Goal: Task Accomplishment & Management: Manage account settings

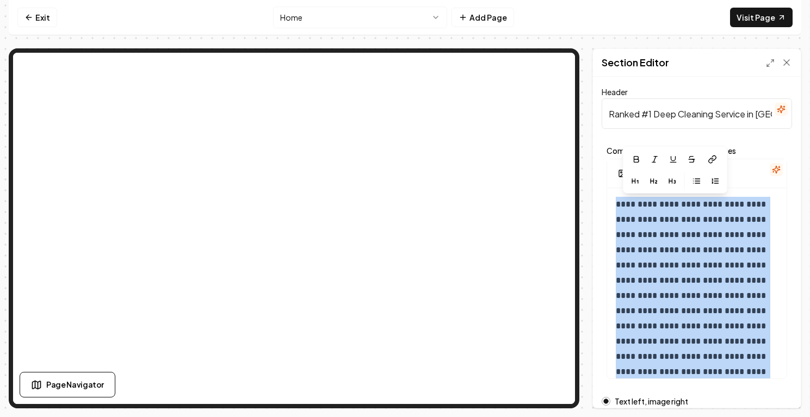
click at [666, 110] on input "Ranked #1 Deep Cleaning Service in [GEOGRAPHIC_DATA]" at bounding box center [696, 113] width 190 height 30
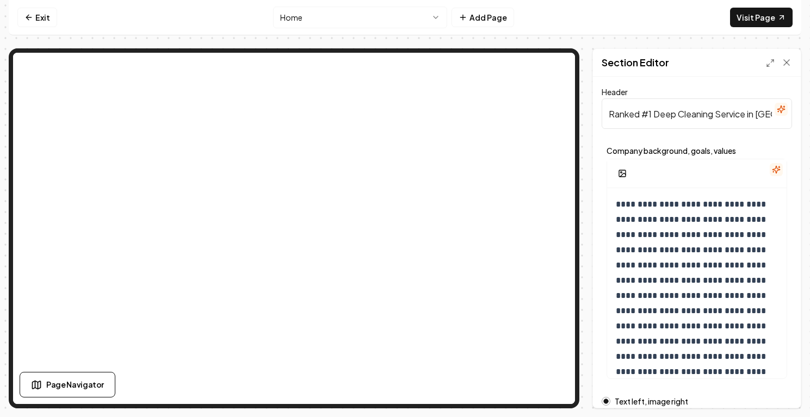
click at [655, 117] on input "Ranked #1 Deep Cleaning Service in [GEOGRAPHIC_DATA]" at bounding box center [696, 113] width 190 height 30
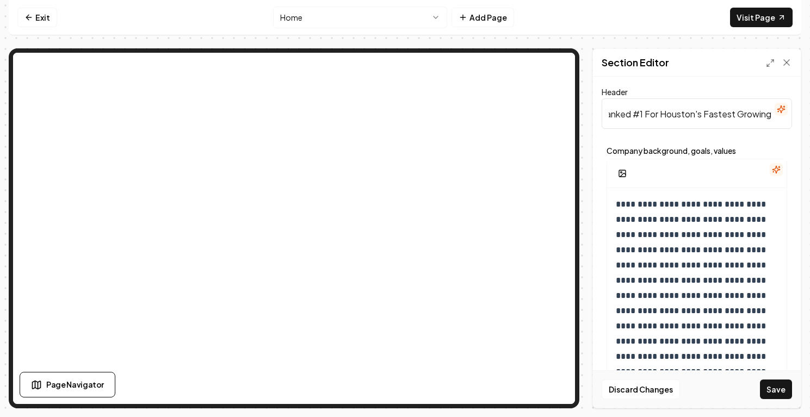
scroll to position [0, 147]
drag, startPoint x: 756, startPoint y: 114, endPoint x: 816, endPoint y: 115, distance: 59.3
click at [809, 115] on html "**********" at bounding box center [405, 208] width 810 height 417
click at [720, 111] on input "Ranked #1 For Houston's Fastest Growing Deep Cleaning Service in [GEOGRAPHIC_DA…" at bounding box center [696, 113] width 190 height 30
drag, startPoint x: 656, startPoint y: 113, endPoint x: 638, endPoint y: 113, distance: 17.9
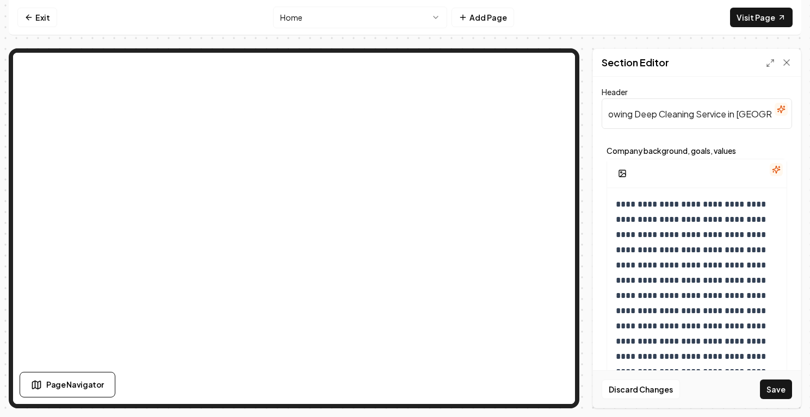
click at [638, 113] on input "Ranked #1 For Houston's Fastest Growing Deep Cleaning Service in [GEOGRAPHIC_DA…" at bounding box center [696, 113] width 190 height 30
drag, startPoint x: 769, startPoint y: 115, endPoint x: 728, endPoint y: 112, distance: 41.4
click at [728, 112] on input "Ranked #1 For Houston's Fastest Growing Cleaning Service in [GEOGRAPHIC_DATA]" at bounding box center [696, 113] width 190 height 30
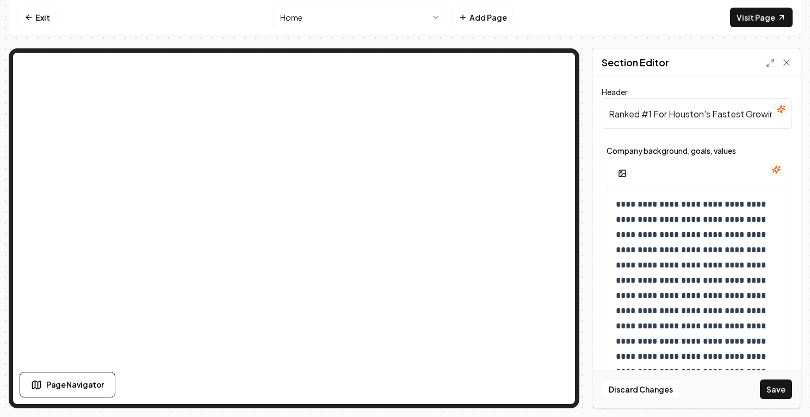
drag, startPoint x: 663, startPoint y: 112, endPoint x: 585, endPoint y: 104, distance: 78.2
click at [585, 104] on div "**********" at bounding box center [405, 228] width 792 height 360
click at [656, 104] on input "Ranked #1 For Houston's Fastest Growing Cleaning Service" at bounding box center [696, 113] width 190 height 30
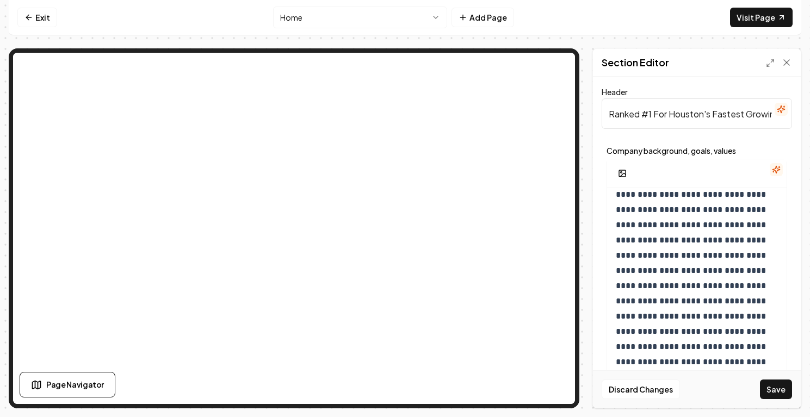
type input "Ranked #1 For Houston's Fastest Growing Cleaning Service"
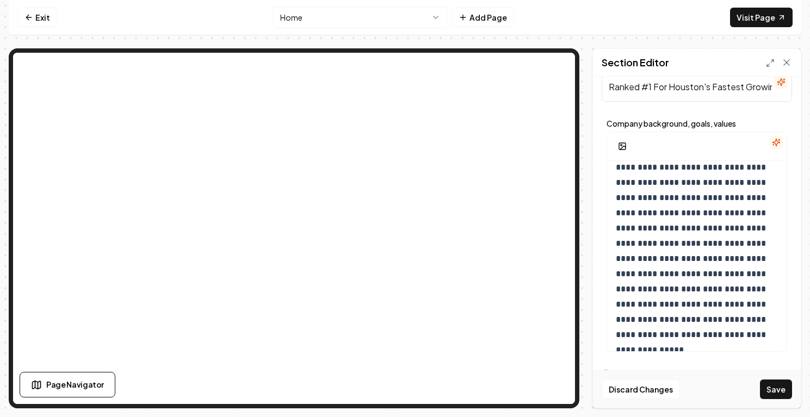
scroll to position [0, 0]
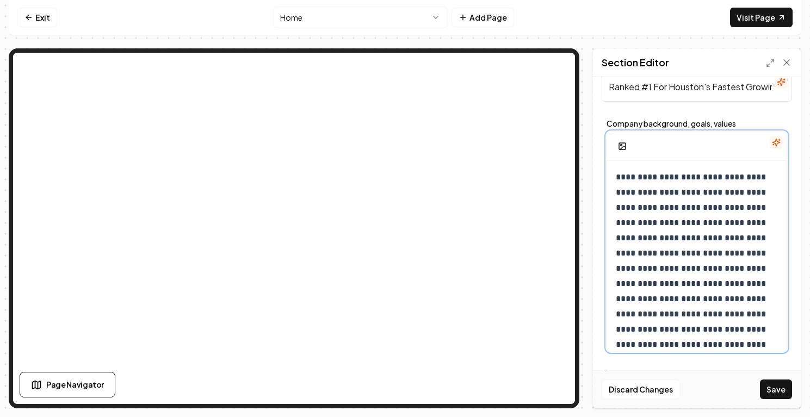
click at [713, 231] on p "**********" at bounding box center [697, 269] width 162 height 198
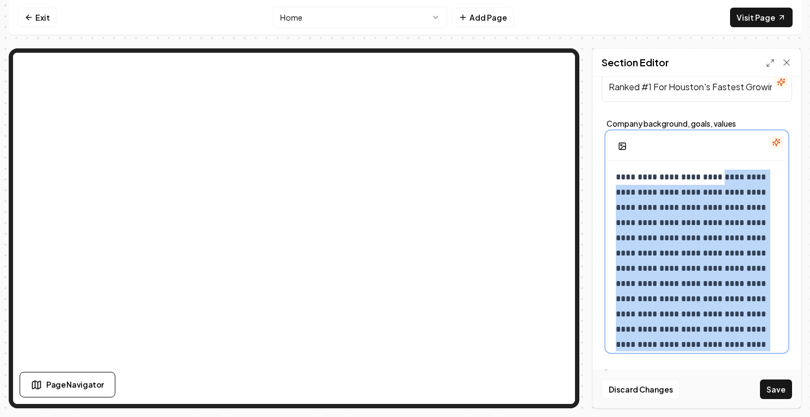
scroll to position [25, 0]
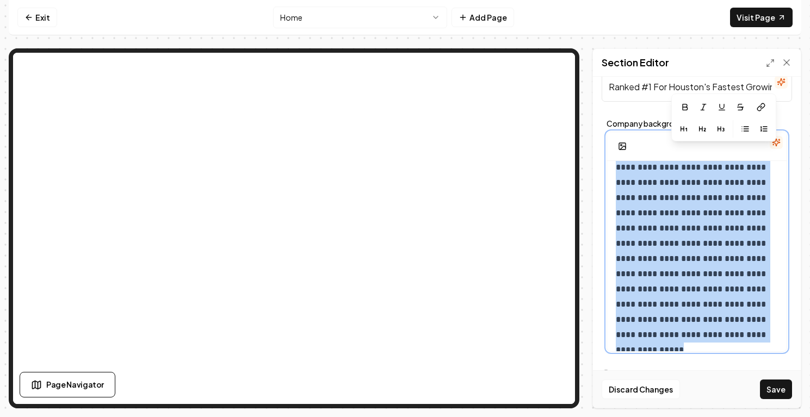
drag, startPoint x: 713, startPoint y: 176, endPoint x: 761, endPoint y: 337, distance: 168.5
click at [761, 337] on p "**********" at bounding box center [697, 244] width 162 height 198
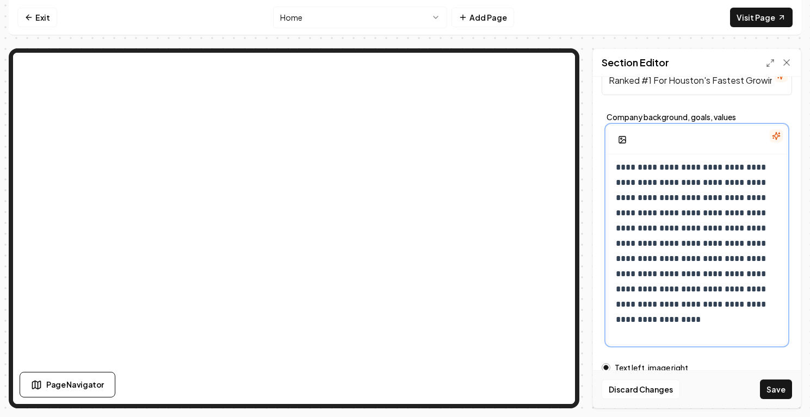
scroll to position [0, 0]
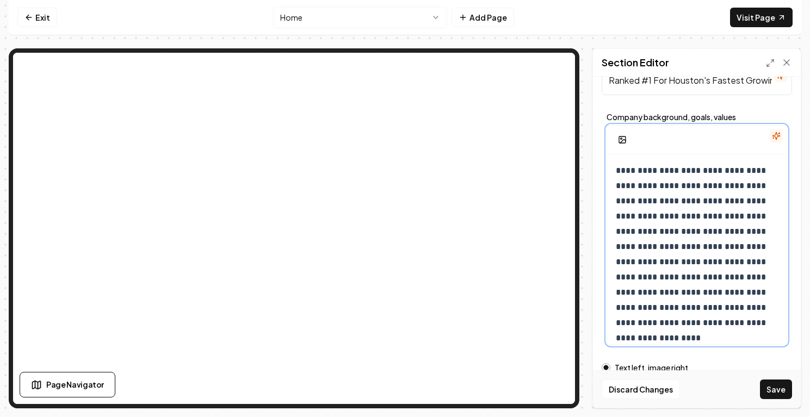
click at [715, 173] on p "**********" at bounding box center [697, 246] width 162 height 167
click at [668, 187] on p "**********" at bounding box center [697, 254] width 162 height 183
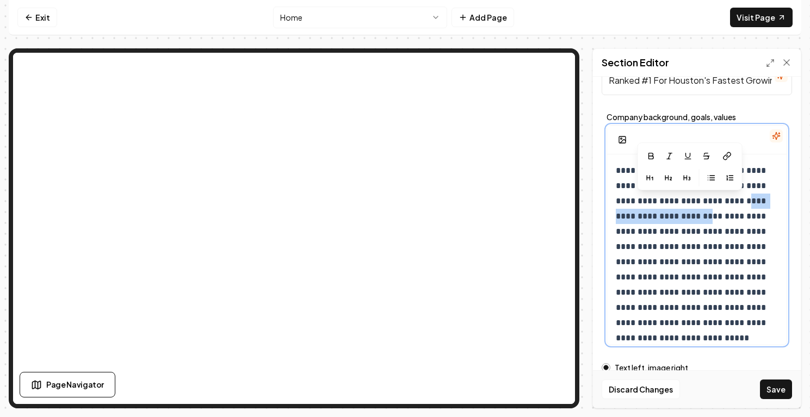
drag, startPoint x: 700, startPoint y: 203, endPoint x: 671, endPoint y: 210, distance: 30.3
click at [671, 210] on p "**********" at bounding box center [697, 254] width 162 height 183
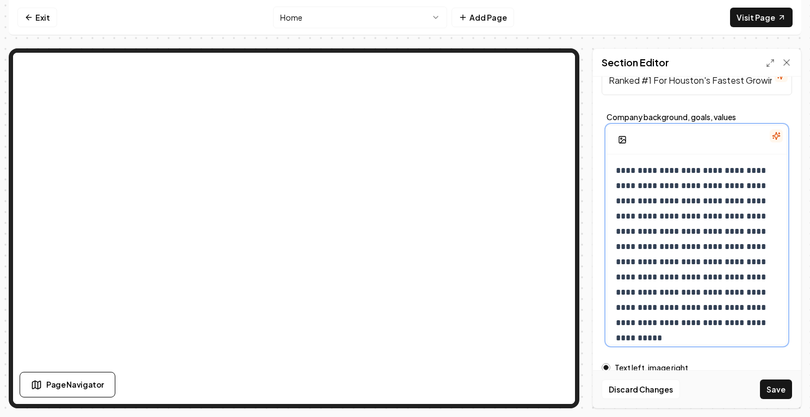
click at [741, 219] on p "**********" at bounding box center [697, 246] width 162 height 167
click at [716, 263] on p "**********" at bounding box center [697, 254] width 162 height 183
click at [685, 281] on p "**********" at bounding box center [697, 254] width 162 height 183
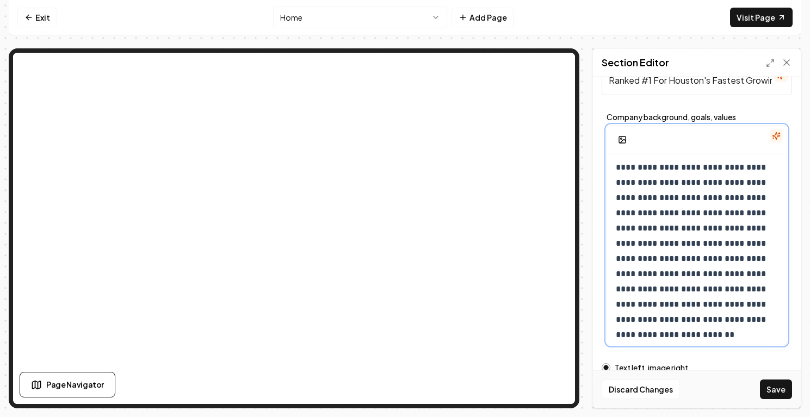
click at [746, 262] on p "**********" at bounding box center [697, 236] width 162 height 183
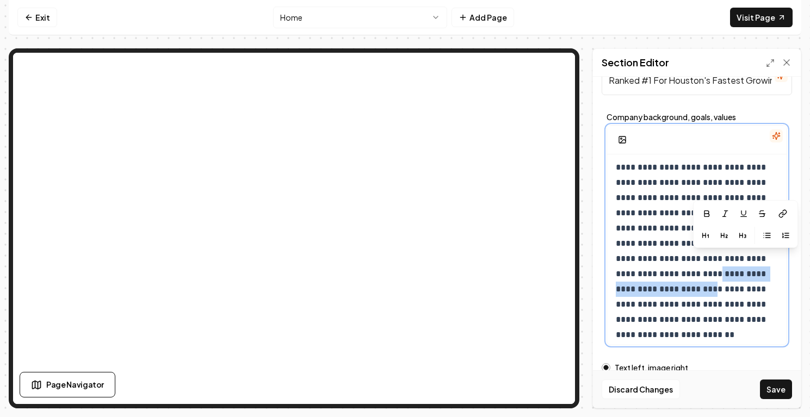
drag, startPoint x: 748, startPoint y: 262, endPoint x: 751, endPoint y: 271, distance: 9.8
click at [751, 271] on p "**********" at bounding box center [697, 236] width 162 height 183
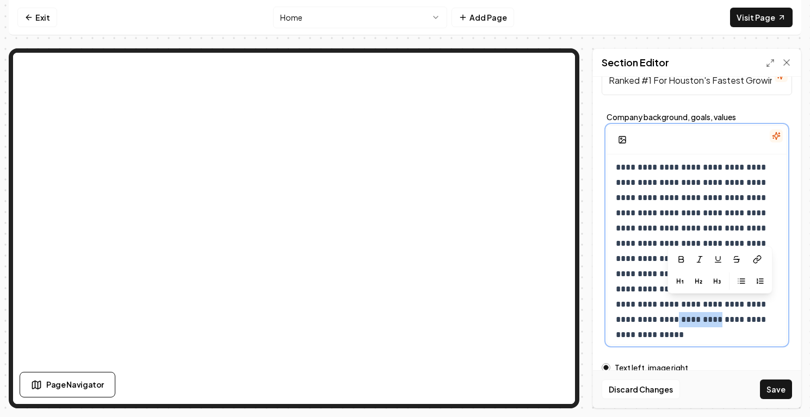
drag, startPoint x: 739, startPoint y: 306, endPoint x: 693, endPoint y: 306, distance: 45.7
click at [693, 306] on p "**********" at bounding box center [697, 236] width 162 height 183
click at [696, 312] on p "**********" at bounding box center [697, 236] width 162 height 183
drag, startPoint x: 654, startPoint y: 309, endPoint x: 762, endPoint y: 309, distance: 108.2
click at [762, 309] on p "**********" at bounding box center [697, 236] width 162 height 183
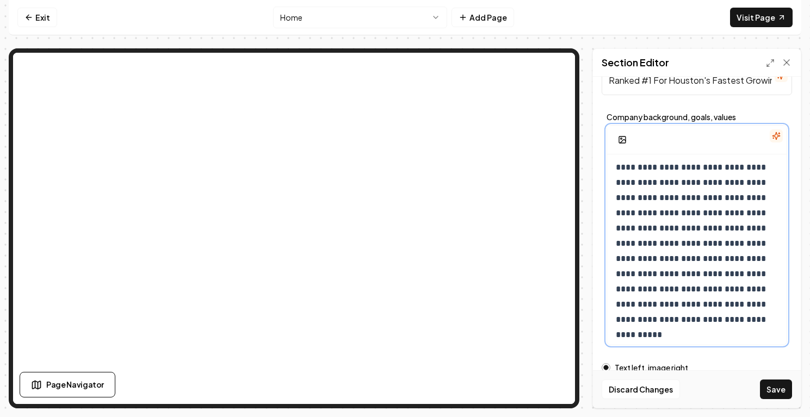
click at [748, 309] on p "**********" at bounding box center [697, 236] width 162 height 183
click at [631, 308] on p "**********" at bounding box center [697, 236] width 162 height 183
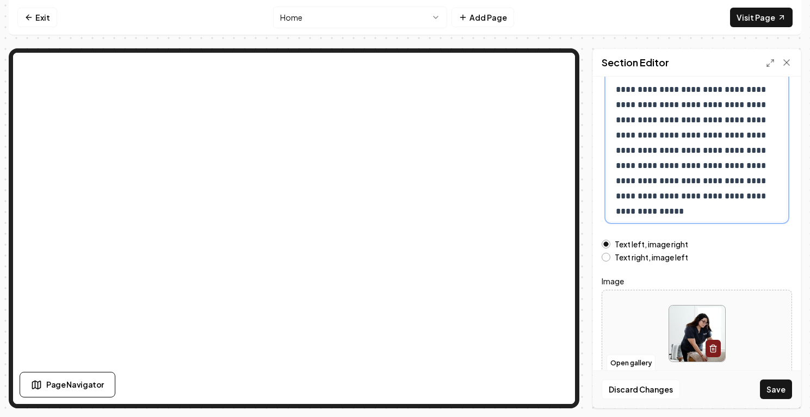
scroll to position [170, 0]
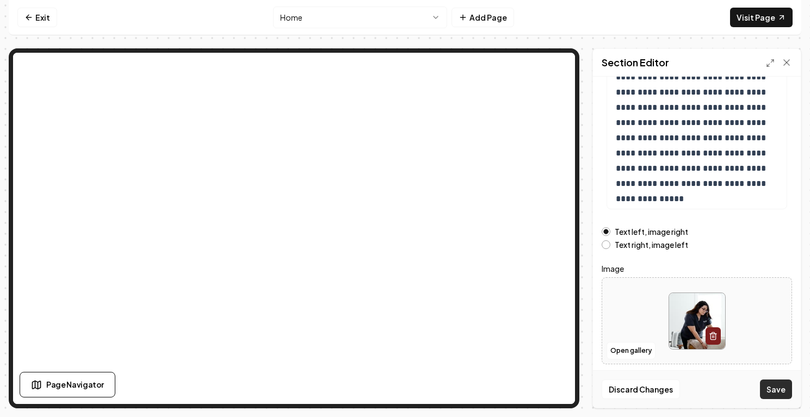
click at [778, 392] on button "Save" at bounding box center [776, 390] width 32 height 20
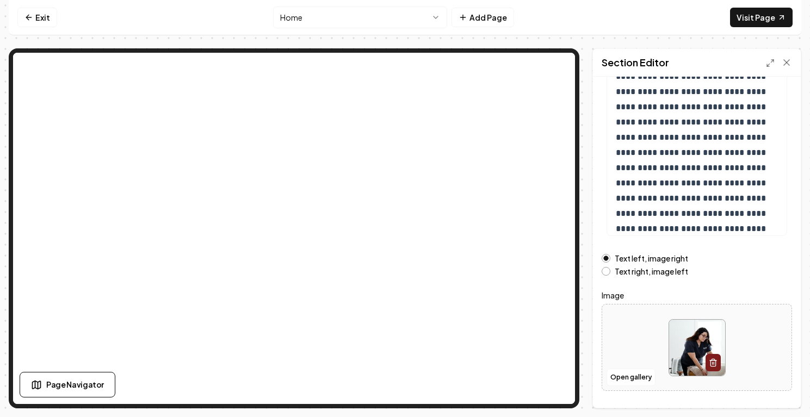
scroll to position [142, 0]
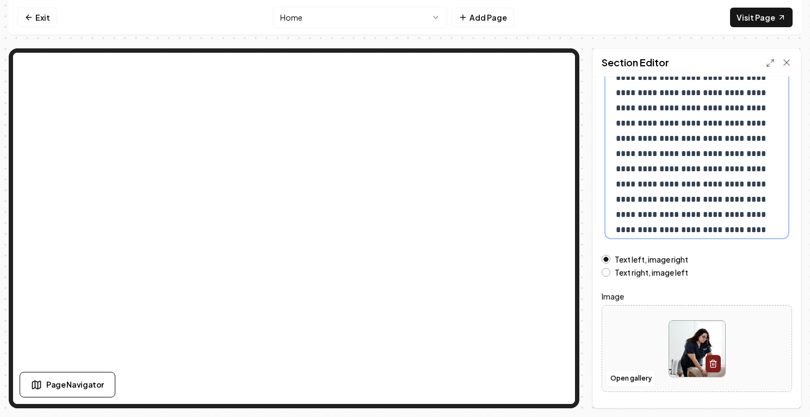
click at [643, 127] on p "**********" at bounding box center [697, 146] width 162 height 183
click at [679, 125] on p "**********" at bounding box center [697, 146] width 162 height 183
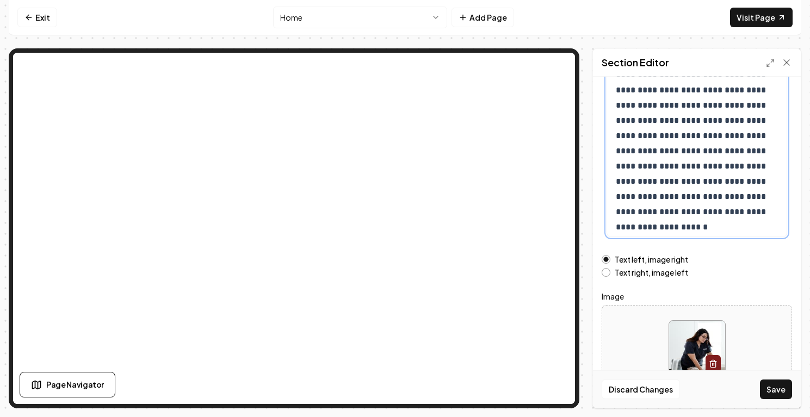
scroll to position [18, 0]
click at [785, 384] on button "Save" at bounding box center [776, 390] width 32 height 20
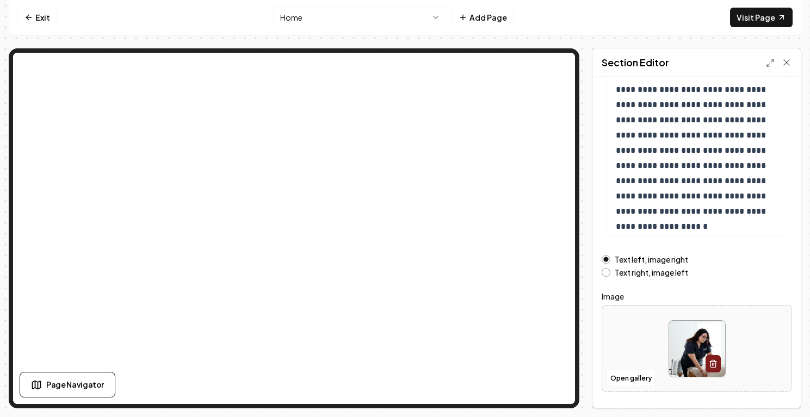
scroll to position [0, 0]
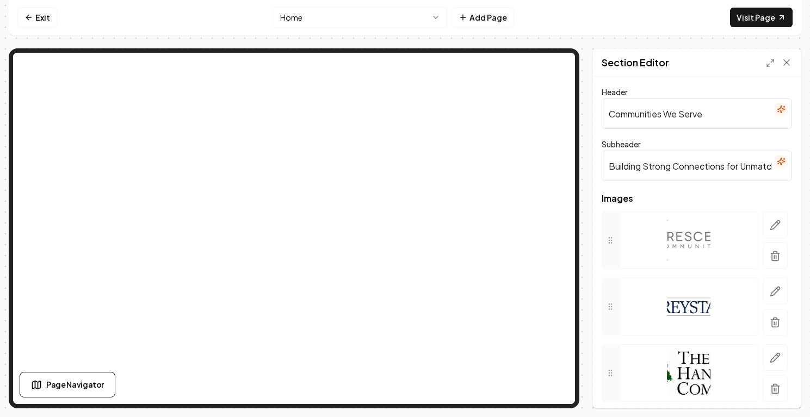
click at [679, 115] on input "Communities We Serve" at bounding box center [696, 113] width 190 height 30
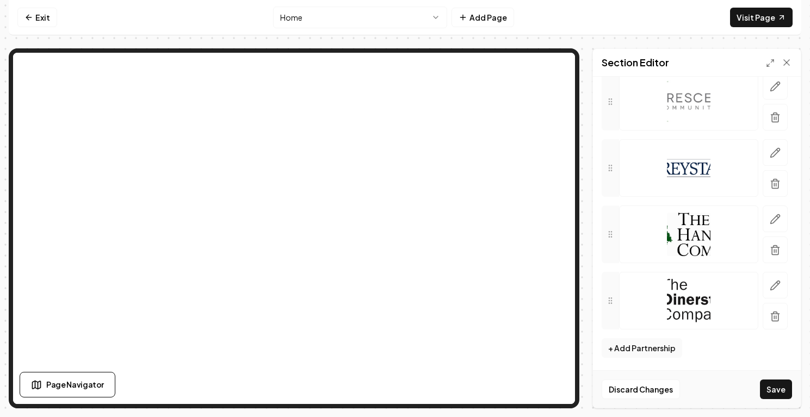
scroll to position [139, 0]
type input "Communities We've Served"
click at [774, 388] on button "Save" at bounding box center [776, 390] width 32 height 20
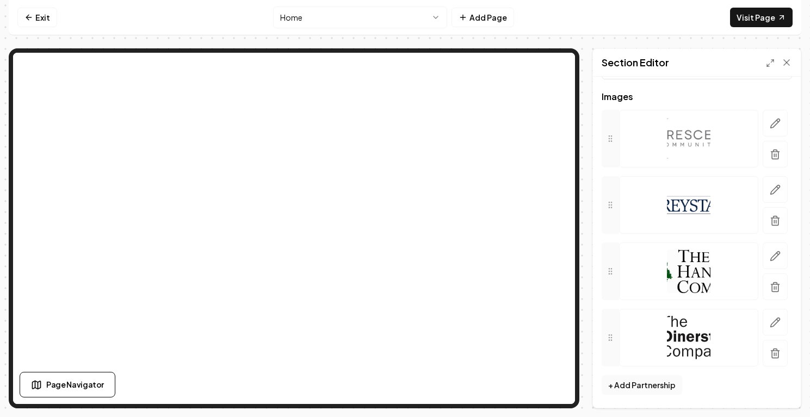
scroll to position [0, 0]
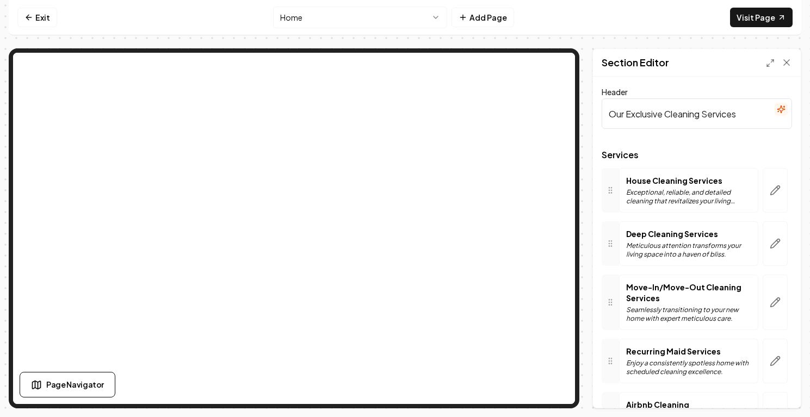
drag, startPoint x: 666, startPoint y: 115, endPoint x: 579, endPoint y: 104, distance: 87.7
click at [580, 105] on div "Page Settings Section Editor Header Our Exclusive Cleaning Services Services Ho…" at bounding box center [405, 228] width 792 height 360
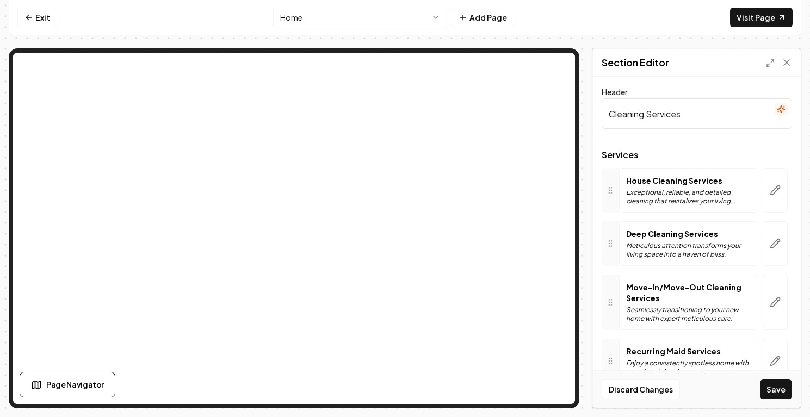
click at [690, 118] on input "Cleaning Services" at bounding box center [696, 113] width 190 height 30
click at [704, 116] on input "Cleaning Services We offer" at bounding box center [696, 113] width 190 height 30
click at [780, 392] on button "Save" at bounding box center [776, 390] width 32 height 20
click at [609, 115] on input "Cleaning Services We Offer" at bounding box center [696, 113] width 190 height 30
drag, startPoint x: 702, startPoint y: 116, endPoint x: 809, endPoint y: 126, distance: 107.6
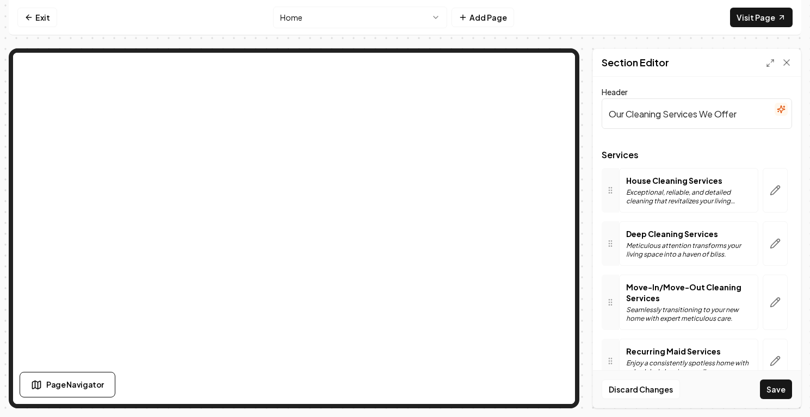
click at [809, 126] on div "Computer Required This feature is only available on a computer. Please switch t…" at bounding box center [405, 208] width 810 height 417
type input "Our Cleaning Services"
click at [783, 389] on button "Save" at bounding box center [776, 390] width 32 height 20
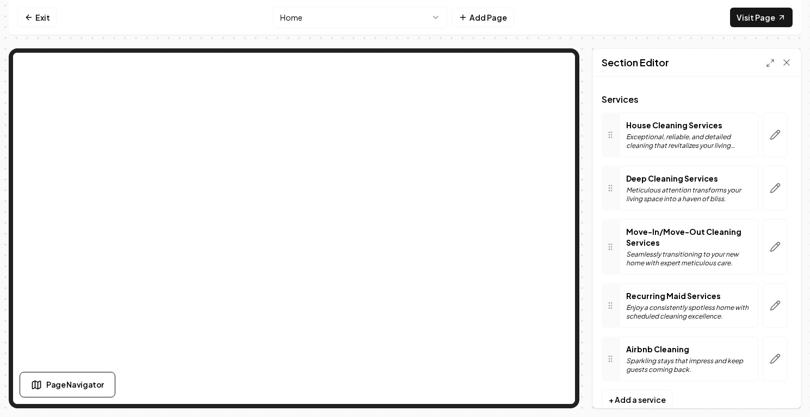
scroll to position [57, 0]
click at [772, 185] on icon "button" at bounding box center [774, 187] width 11 height 11
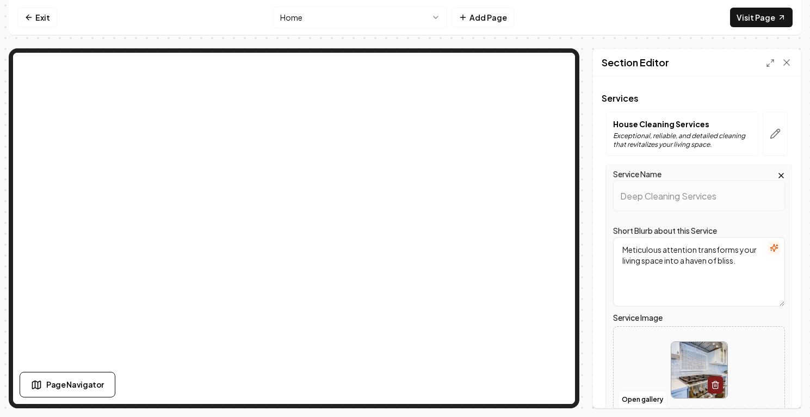
click at [660, 250] on textarea "Meticulous attention transforms your living space into a haven of bliss." at bounding box center [699, 272] width 172 height 70
click at [624, 252] on textarea "Meticulous attention transforms your living space into a haven of bliss." at bounding box center [699, 272] width 172 height 70
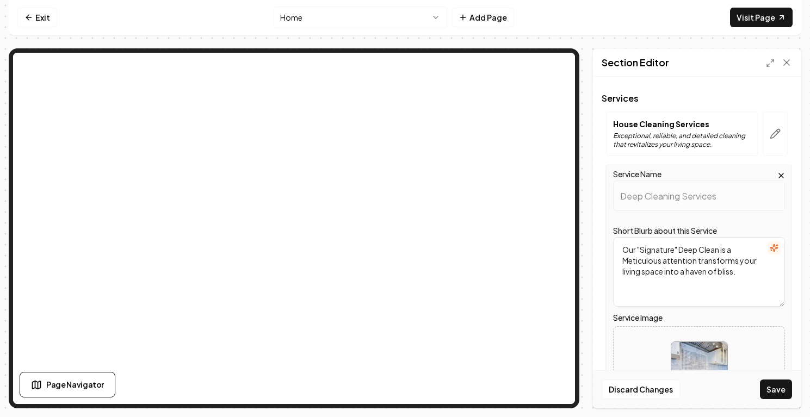
click at [630, 262] on textarea "Our "Signature" Deep Clean is a Meticulous attention transforms your living spa…" at bounding box center [699, 272] width 172 height 70
click at [731, 251] on textarea "Our "Signature" Deep Clean is a meticulous attention transforms your living spa…" at bounding box center [699, 272] width 172 height 70
drag, startPoint x: 666, startPoint y: 260, endPoint x: 712, endPoint y: 261, distance: 46.2
click at [712, 261] on textarea "Our "Signature" Deep Clean is heavily focused on a meticulous attention transfo…" at bounding box center [699, 272] width 172 height 70
click at [669, 244] on textarea "Our "Signature" Deep Clean is heavily focused on attention to detail to transfo…" at bounding box center [699, 272] width 172 height 70
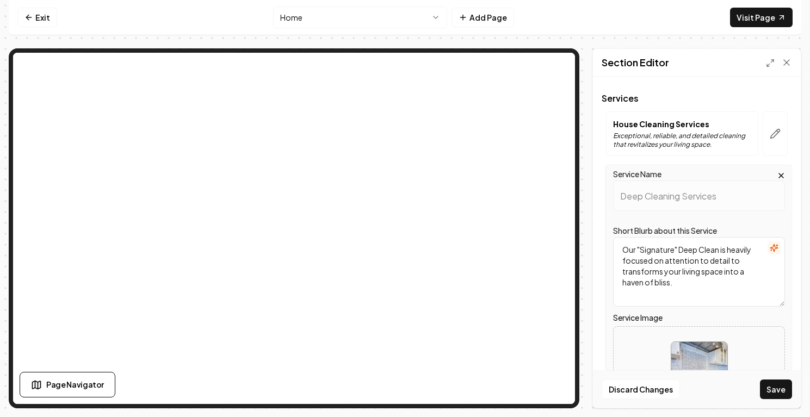
click at [669, 244] on textarea "Our "Signature" Deep Clean is heavily focused on attention to detail to transfo…" at bounding box center [699, 272] width 172 height 70
click at [662, 246] on textarea "Our "Signature" Deep Clean is heavily focused on attention to detail to transfo…" at bounding box center [699, 272] width 172 height 70
drag, startPoint x: 674, startPoint y: 251, endPoint x: 642, endPoint y: 251, distance: 31.5
click at [642, 251] on textarea "Our "Signature" Deep Clean is heavily focused on attention to detail to transfo…" at bounding box center [699, 272] width 172 height 70
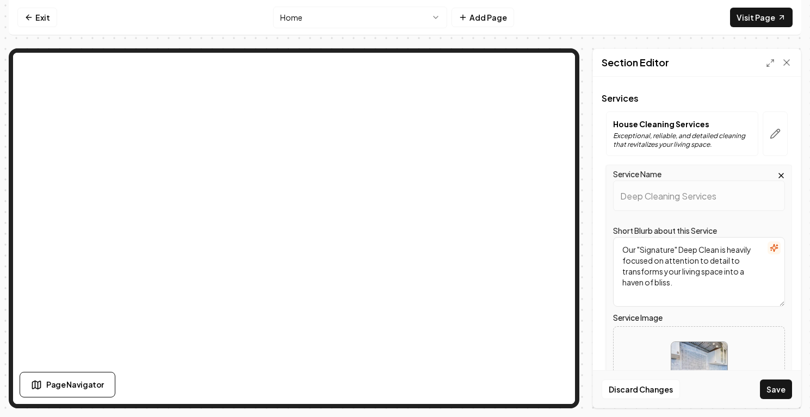
click at [643, 250] on textarea "Our "Signature" Deep Clean is heavily focused on attention to detail to transfo…" at bounding box center [699, 272] width 172 height 70
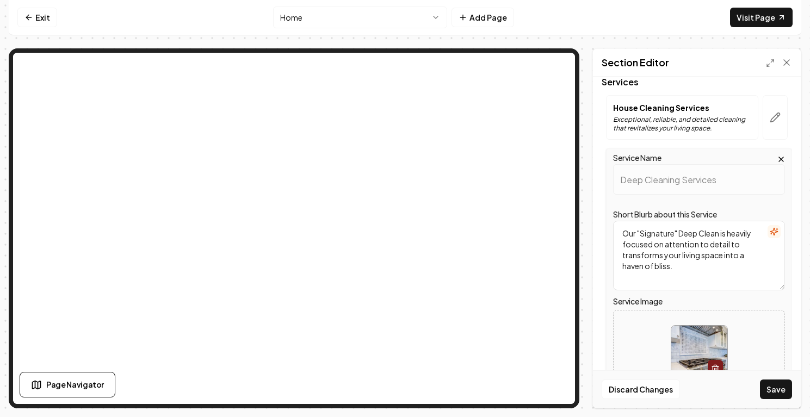
scroll to position [66, 0]
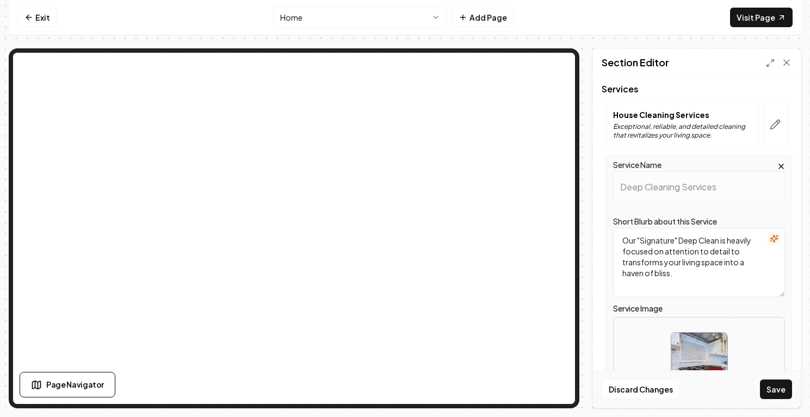
drag, startPoint x: 754, startPoint y: 241, endPoint x: 731, endPoint y: 242, distance: 22.8
click at [731, 242] on textarea "Our "Signature" Deep Clean is heavily focused on attention to detail to transfo…" at bounding box center [699, 263] width 172 height 70
click at [747, 254] on textarea "Our "Signature" Deep Clean is focused on attention to detail to transforms your…" at bounding box center [699, 263] width 172 height 70
click at [698, 265] on textarea "Our "Signature" Deep Clean is focused on attention to detail to transform your …" at bounding box center [699, 263] width 172 height 70
click at [665, 264] on textarea "Our "Signature" Deep Clean is focused on attention to detail to transform your …" at bounding box center [699, 263] width 172 height 70
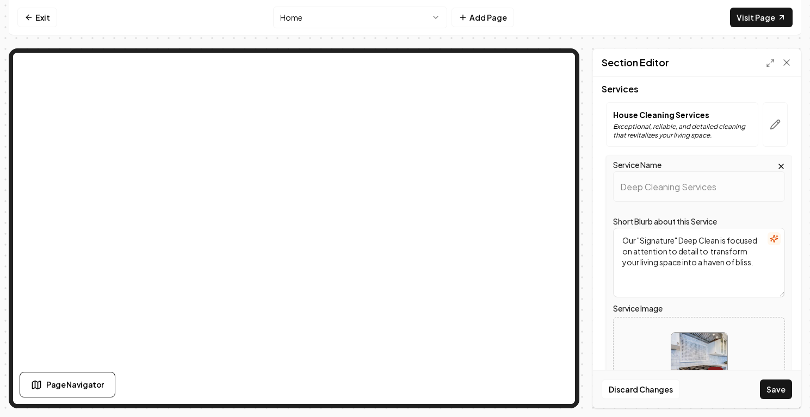
drag, startPoint x: 734, startPoint y: 264, endPoint x: 667, endPoint y: 262, distance: 66.9
click at [667, 262] on textarea "Our "Signature" Deep Clean is focused on attention to detail to transform your …" at bounding box center [699, 263] width 172 height 70
type textarea "Our "Signature" Deep Clean is focused on attention to detail to transform your …"
click at [771, 384] on button "Save" at bounding box center [776, 390] width 32 height 20
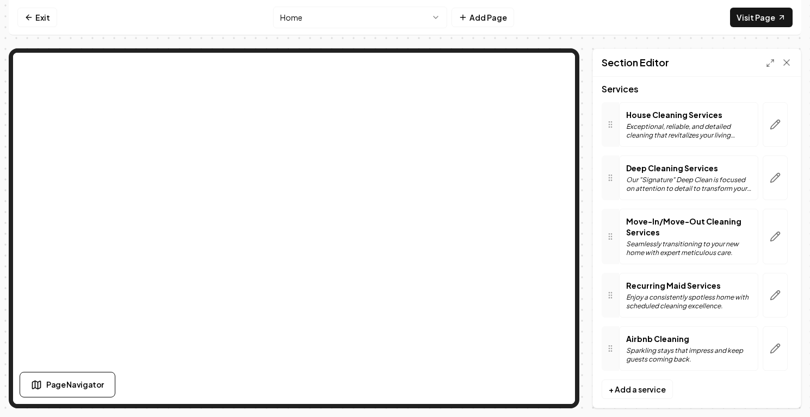
scroll to position [79, 0]
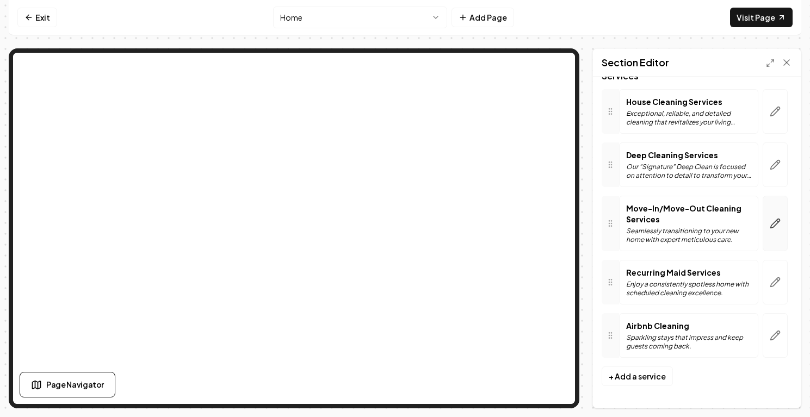
click at [774, 221] on icon "button" at bounding box center [775, 223] width 9 height 9
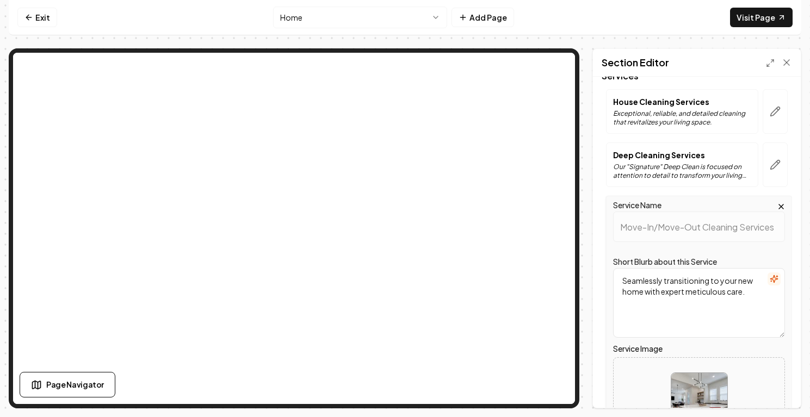
click at [659, 277] on textarea "Seamlessly transitioning to your new home with expert meticulous care." at bounding box center [699, 303] width 172 height 70
drag, startPoint x: 663, startPoint y: 281, endPoint x: 597, endPoint y: 272, distance: 66.8
click at [597, 272] on div "Header Our Cleaning Services Services House Cleaning Services Exceptional, reli…" at bounding box center [697, 242] width 208 height 331
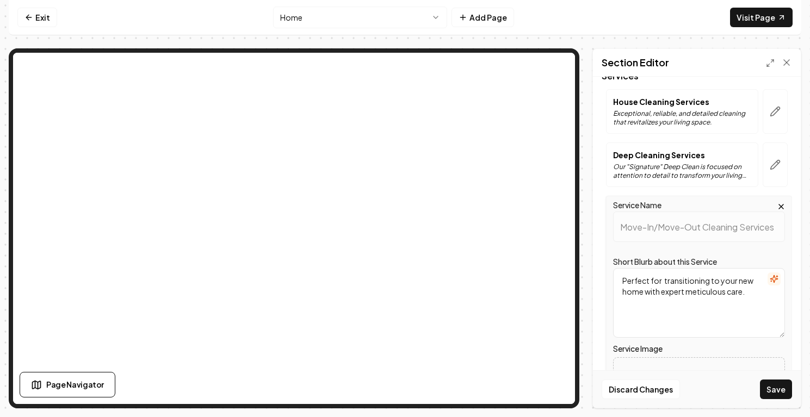
drag, startPoint x: 742, startPoint y: 294, endPoint x: 687, endPoint y: 290, distance: 55.0
click at [687, 290] on textarea "Perfect for transitioning to your new home with expert meticulous care." at bounding box center [699, 303] width 172 height 70
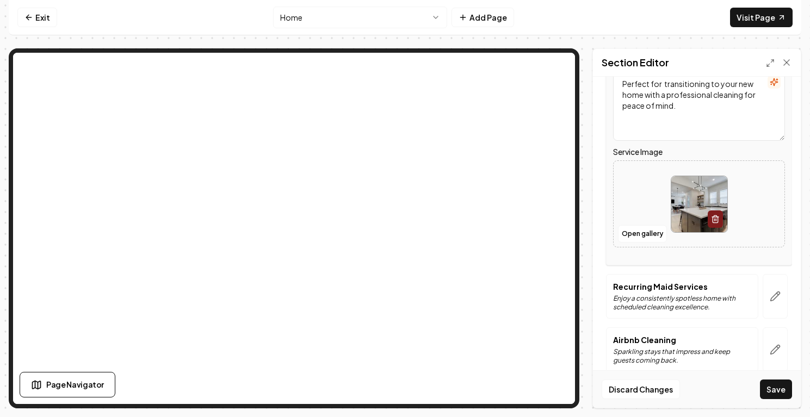
scroll to position [290, 0]
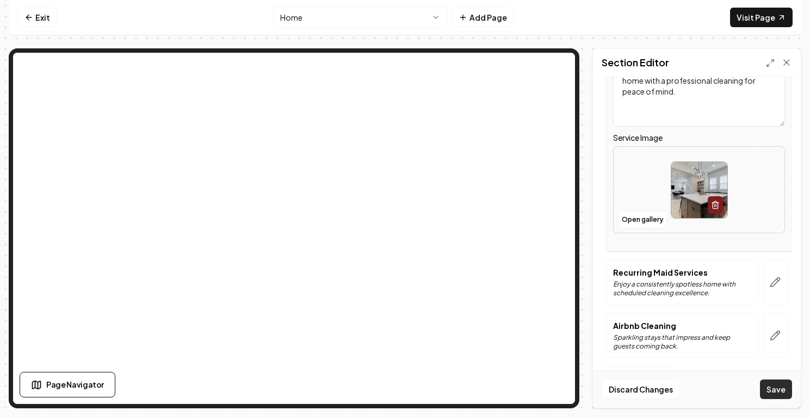
type textarea "Perfect for transitioning to your new home with a professional cleaning for pea…"
click at [784, 388] on button "Save" at bounding box center [776, 390] width 32 height 20
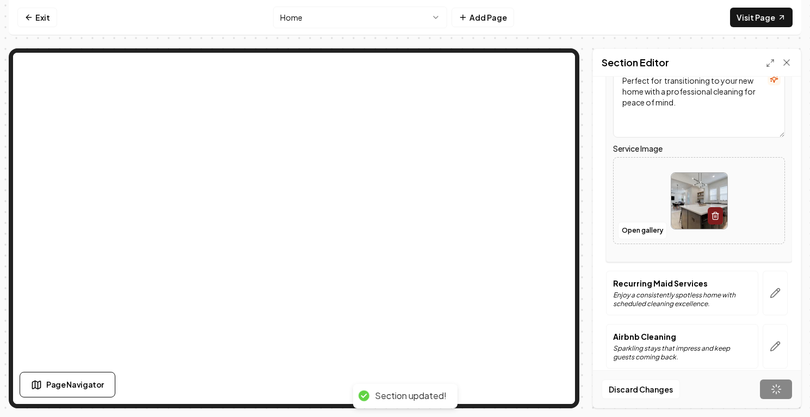
scroll to position [79, 0]
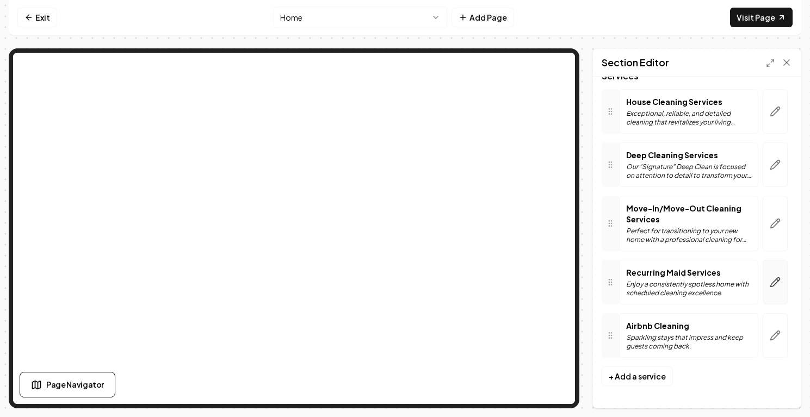
click at [775, 280] on icon "button" at bounding box center [775, 282] width 9 height 9
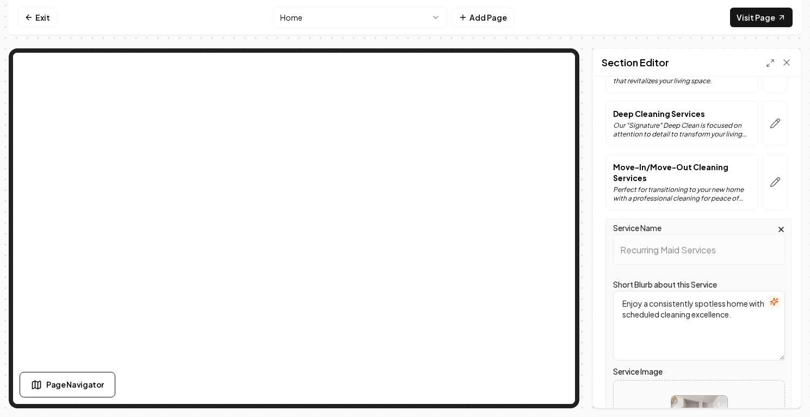
scroll to position [127, 0]
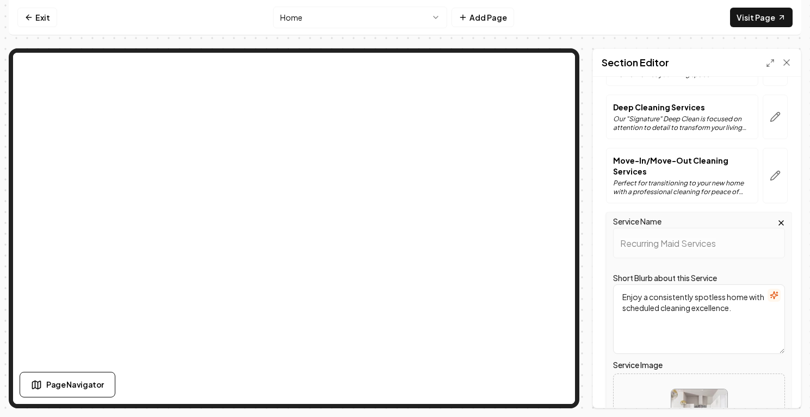
click at [663, 309] on textarea "Enjoy a consistently spotless home with scheduled cleaning excellence." at bounding box center [699, 319] width 172 height 70
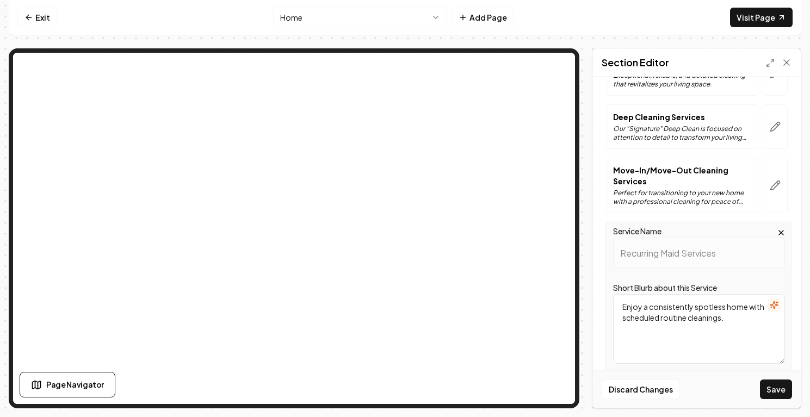
scroll to position [131, 0]
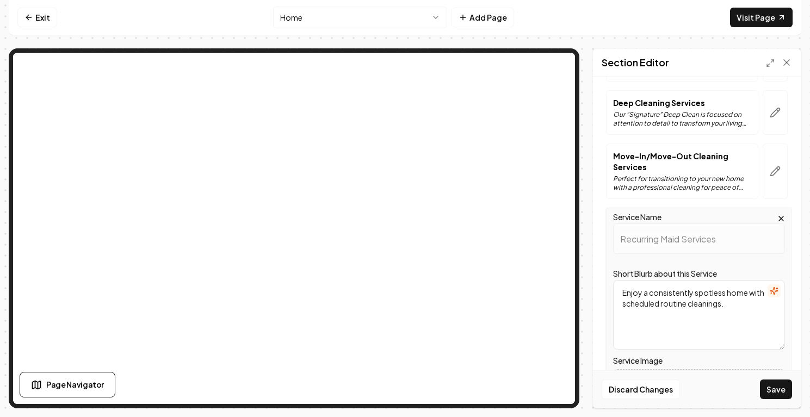
click at [729, 304] on textarea "Enjoy a consistently spotless home with scheduled routine cleanings." at bounding box center [699, 315] width 172 height 70
drag, startPoint x: 728, startPoint y: 304, endPoint x: 741, endPoint y: 325, distance: 24.9
click at [741, 325] on textarea "Enjoy a consistently spotless home with scheduled routine cleanings. Designed t…" at bounding box center [699, 315] width 172 height 70
type textarea "Enjoy a consistently spotless home with scheduled routine cleanings."
click at [782, 381] on button "Save" at bounding box center [776, 390] width 32 height 20
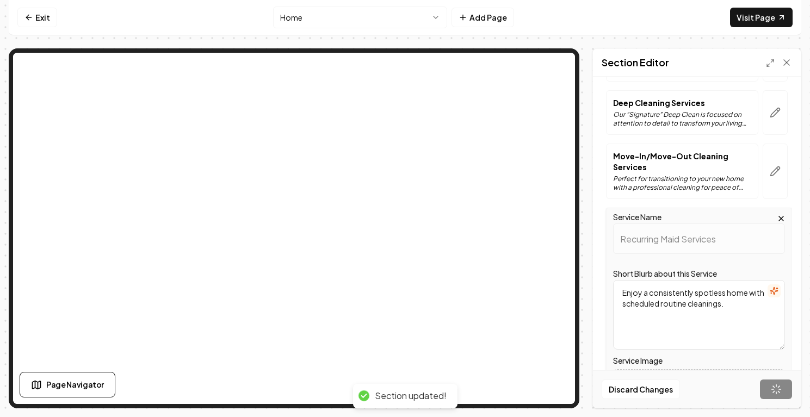
scroll to position [79, 0]
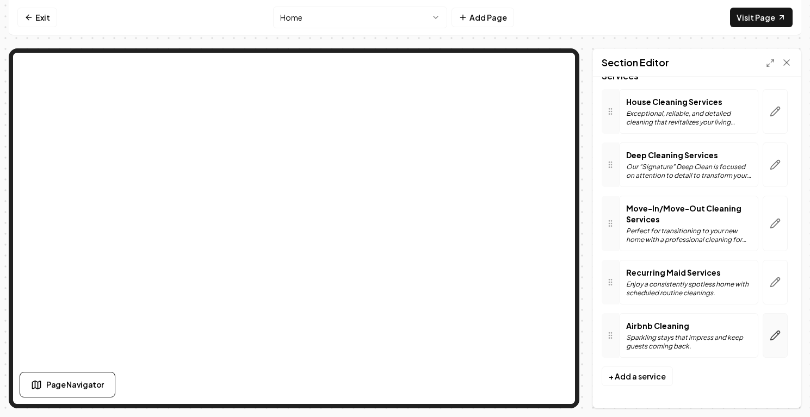
click at [778, 335] on icon "button" at bounding box center [774, 335] width 11 height 11
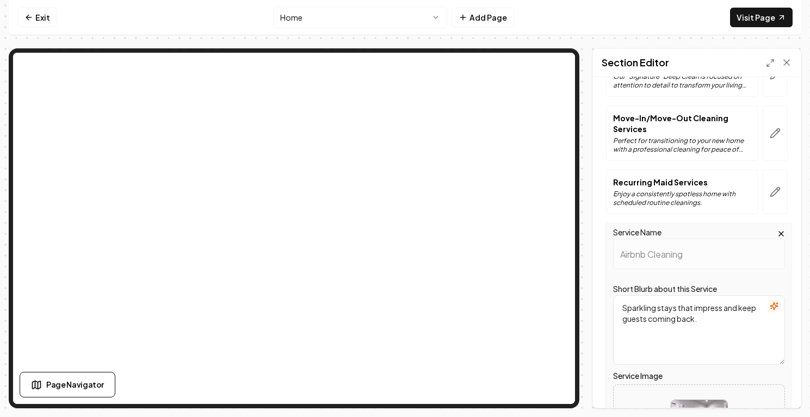
scroll to position [171, 0]
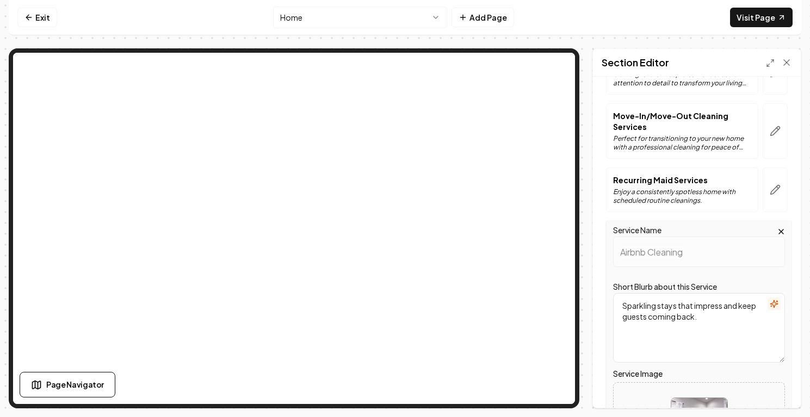
click at [666, 320] on textarea "Sparkling stays that impress and keep guests coming back." at bounding box center [699, 328] width 172 height 70
click at [624, 304] on textarea "Sparkling stays that impress and keep guests coming back." at bounding box center [699, 328] width 172 height 70
click at [624, 307] on textarea "Sparkling stays that impress and keep guests coming back." at bounding box center [699, 328] width 172 height 70
click at [615, 312] on textarea "Sparkling stays that impress and keep guests coming back." at bounding box center [699, 328] width 172 height 70
click at [623, 305] on textarea "Sparkling stays that impress and keep guests coming back." at bounding box center [699, 328] width 172 height 70
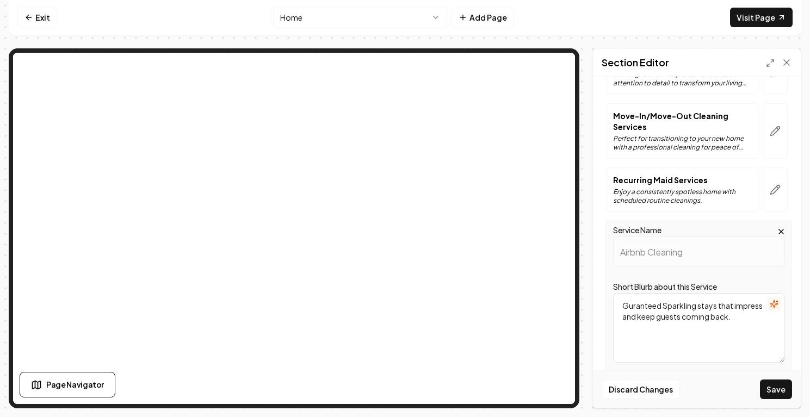
click at [631, 306] on textarea "Guranteed Sparkling stays that impress and keep guests coming back." at bounding box center [699, 328] width 172 height 70
click at [692, 310] on textarea "Guaranteed Sparkling stays that impress and keep guests coming back." at bounding box center [699, 328] width 172 height 70
drag, startPoint x: 704, startPoint y: 305, endPoint x: 671, endPoint y: 304, distance: 33.2
click at [671, 304] on textarea "Guaranteed Sparkling stays that impress and keep guests coming back." at bounding box center [699, 328] width 172 height 70
click at [666, 307] on textarea "Guaranteed 5-star stays that impress and keep guests coming back." at bounding box center [699, 328] width 172 height 70
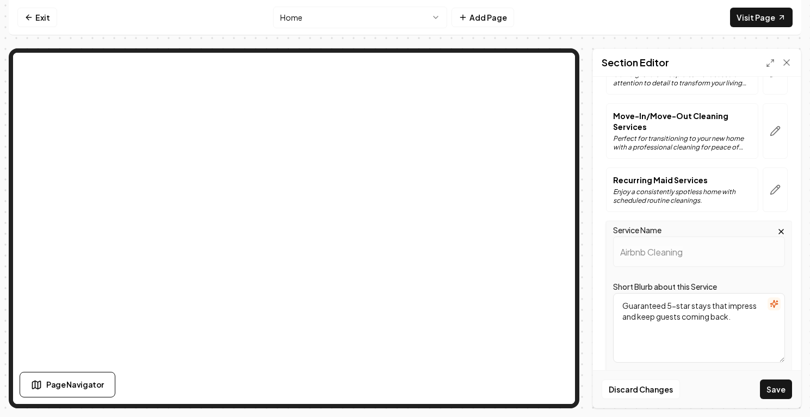
click at [624, 307] on textarea "Guaranteed 5-star stays that impress and keep guests coming back." at bounding box center [699, 328] width 172 height 70
click at [700, 311] on textarea "Turnover cleanings that guarantee 5-star stays that impress and keep guests com…" at bounding box center [699, 328] width 172 height 70
click at [740, 315] on textarea "Turnover cleanings that guarantee 5-star stays that impress and keep guests com…" at bounding box center [699, 328] width 172 height 70
click at [730, 338] on textarea "Turnover cleanings that guarantee 5-star stays that impress and keep your guest…" at bounding box center [699, 328] width 172 height 70
type textarea "Turnover cleanings that guarantee 5-star stays that impress and keep your guest…"
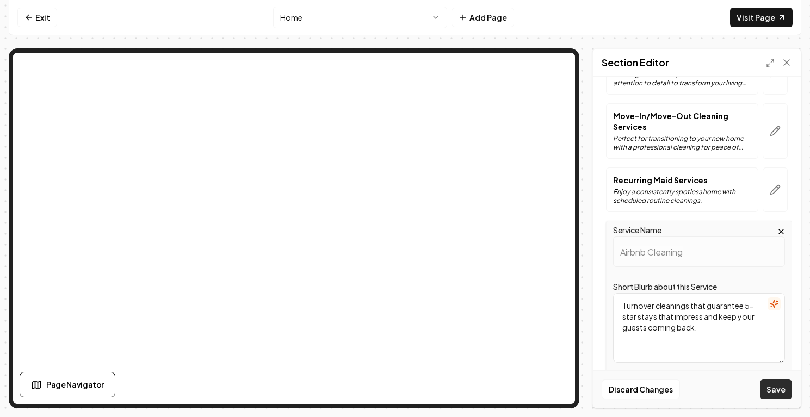
click at [774, 388] on button "Save" at bounding box center [776, 390] width 32 height 20
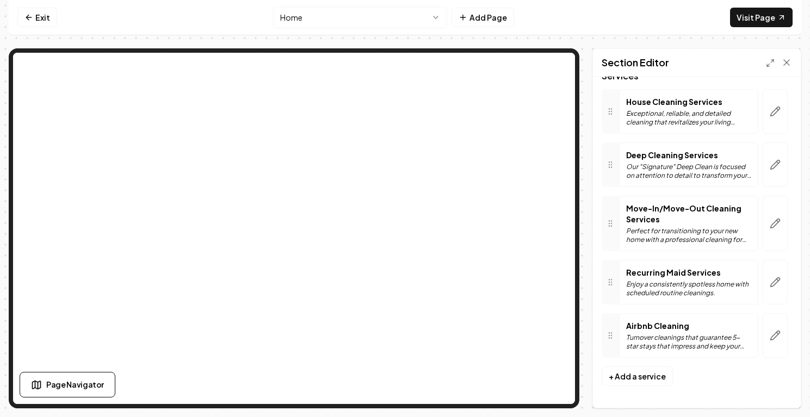
scroll to position [0, 0]
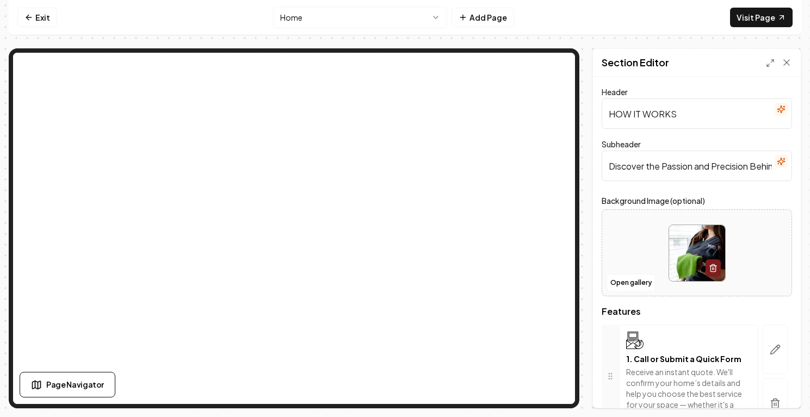
click at [655, 169] on input "Discover the Passion and Precision Behind Our Unmatched Features" at bounding box center [696, 166] width 190 height 30
click at [674, 169] on input "Discover the Passion and Precision Behind Our Unmatched Features" at bounding box center [696, 166] width 190 height 30
click at [702, 175] on input "Discover the Passion and Precision Behind Our Unmatched Features" at bounding box center [696, 166] width 190 height 30
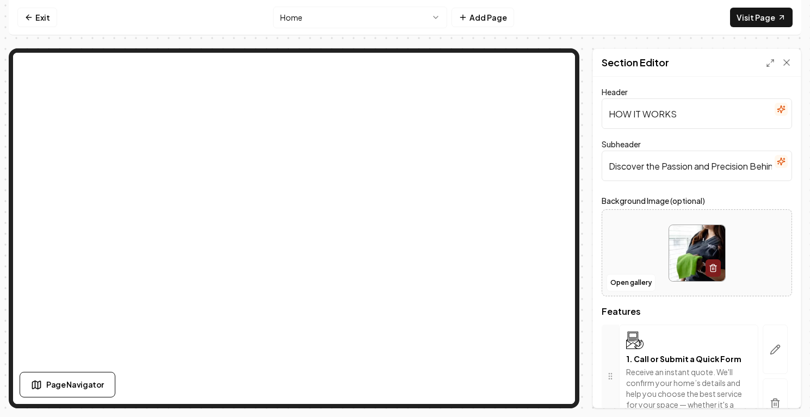
scroll to position [0, 114]
drag, startPoint x: 702, startPoint y: 172, endPoint x: 671, endPoint y: 156, distance: 35.5
click at [671, 156] on input "Discover the Passion and Precision Behind Our Unmatched Features" at bounding box center [696, 166] width 190 height 30
click at [687, 160] on input "Discover the Passion and Precision Behind Our Unmatched Features" at bounding box center [696, 166] width 190 height 30
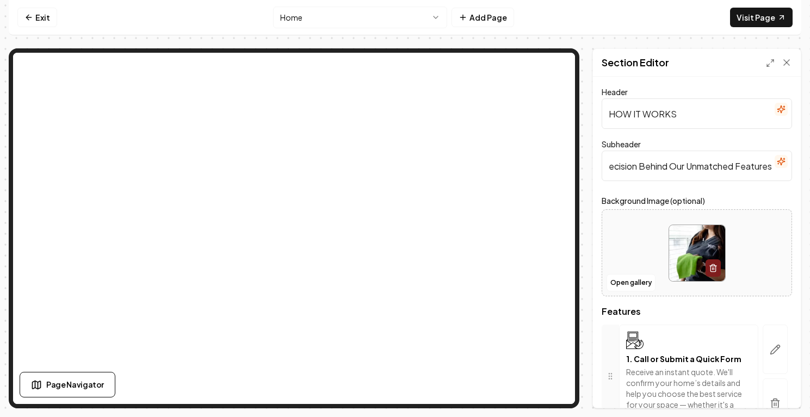
click at [687, 160] on input "Discover the Passion and Precision Behind Our Unmatched Features" at bounding box center [696, 166] width 190 height 30
click at [651, 162] on input "Discover the Passion and Precision Behind Our Unmatched Features" at bounding box center [696, 166] width 190 height 30
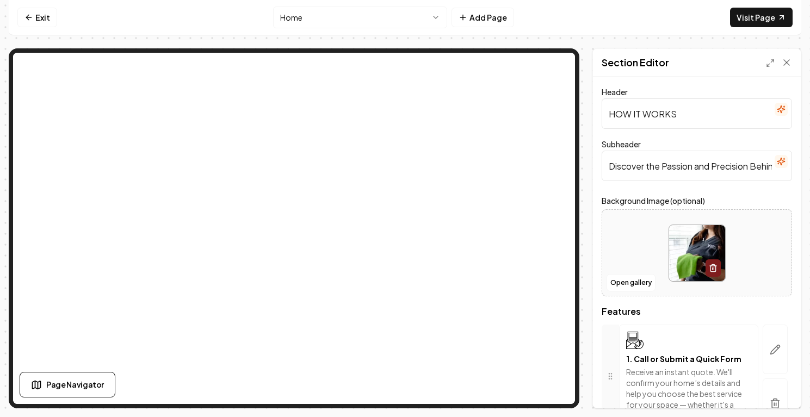
paste input "Three Simple Steps to a Consistently Spotless Home"
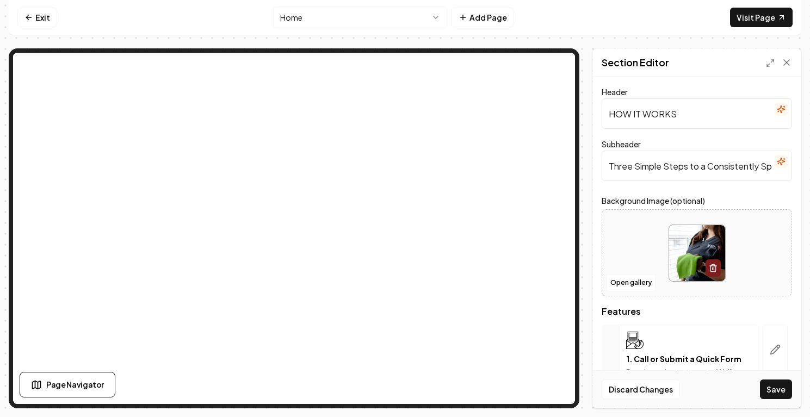
drag, startPoint x: 649, startPoint y: 164, endPoint x: 574, endPoint y: 159, distance: 75.7
click at [554, 108] on div "Page Settings Section Editor Header HOW IT WORKS Subheader Three Simple Steps t…" at bounding box center [405, 228] width 792 height 360
click at [673, 162] on input "Three Simple Steps to a Consistently Spotless Home" at bounding box center [696, 166] width 190 height 30
drag, startPoint x: 706, startPoint y: 165, endPoint x: 692, endPoint y: 179, distance: 20.4
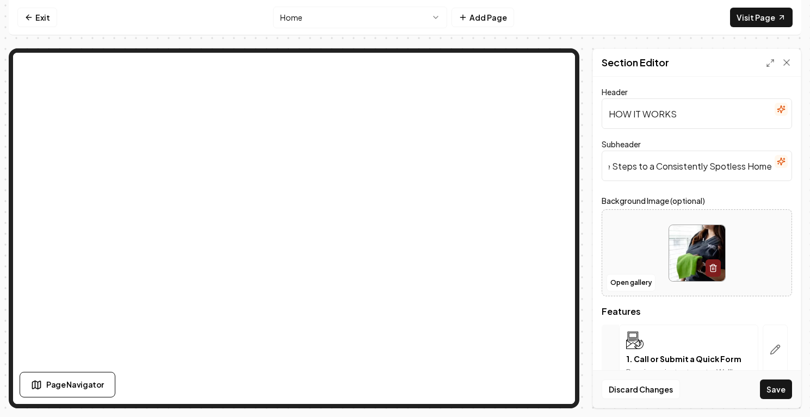
click at [693, 179] on input "Three Simple Steps to a Consistently Spotless Home" at bounding box center [696, 166] width 190 height 30
click at [666, 173] on input "Three Simple Steps to a Consistently Spotless Home" at bounding box center [696, 166] width 190 height 30
drag, startPoint x: 697, startPoint y: 157, endPoint x: 738, endPoint y: 162, distance: 41.6
click at [738, 162] on input "Three Simple Steps to a Consistently Spotless Home" at bounding box center [696, 166] width 190 height 30
click at [745, 166] on input "Three Simple Steps to a Consistently Spotless Home" at bounding box center [696, 166] width 190 height 30
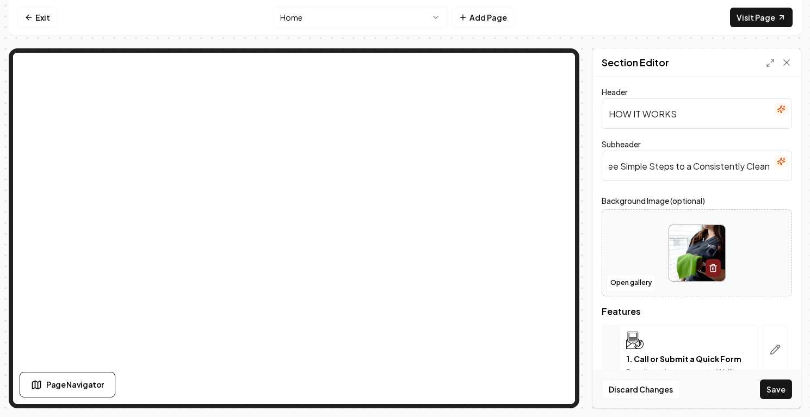
scroll to position [0, 38]
drag, startPoint x: 746, startPoint y: 159, endPoint x: 804, endPoint y: 183, distance: 63.4
click at [804, 183] on div "Computer Required This feature is only available on a computer. Please switch t…" at bounding box center [405, 208] width 810 height 417
click at [749, 166] on input "Three Simple Steps to a Consistently Clean Home" at bounding box center [696, 166] width 190 height 30
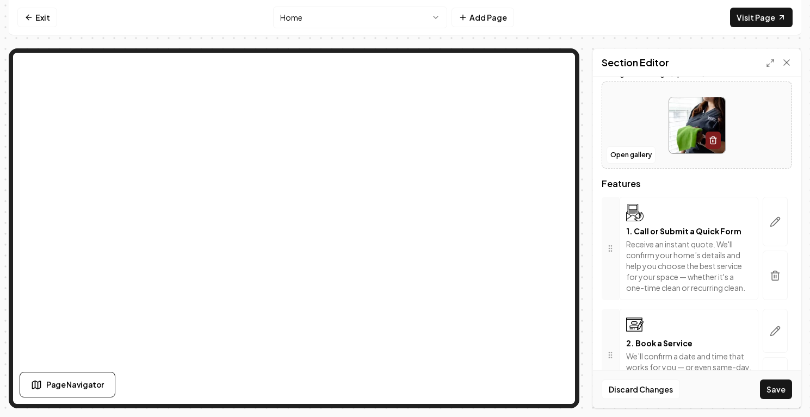
scroll to position [132, 0]
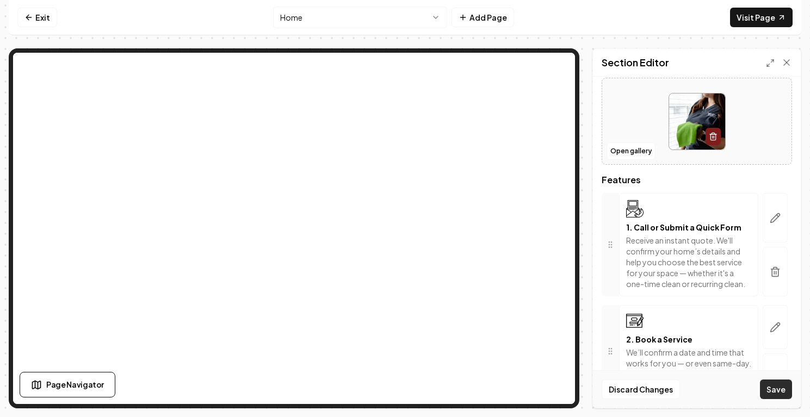
type input "Three Simple Steps to a Consistently Clean Home"
click at [771, 383] on button "Save" at bounding box center [776, 390] width 32 height 20
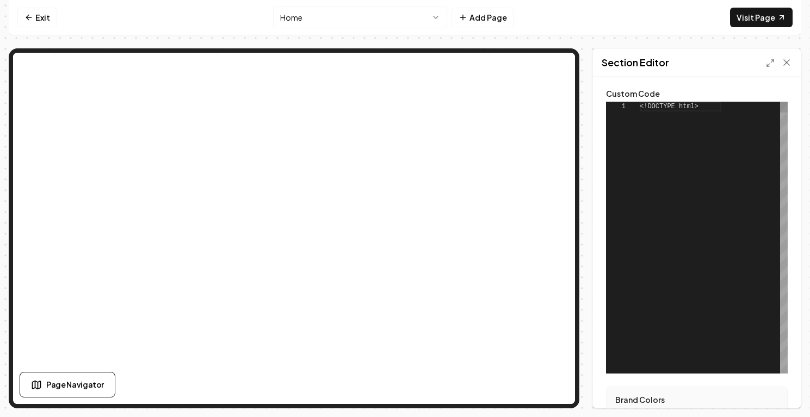
scroll to position [98, 0]
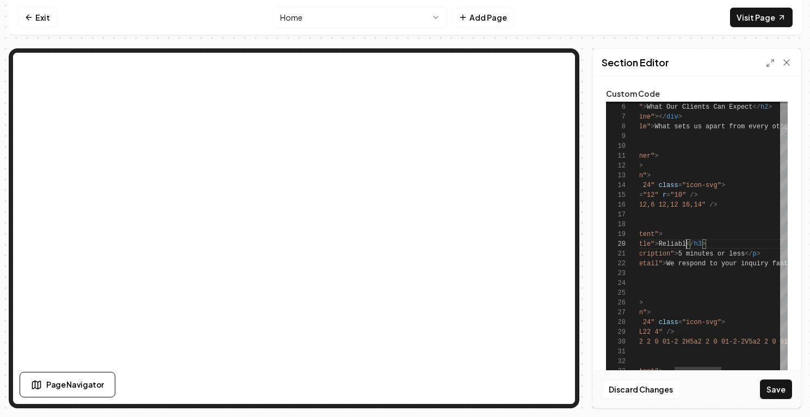
scroll to position [88, 161]
drag, startPoint x: 744, startPoint y: 253, endPoint x: 680, endPoint y: 258, distance: 63.8
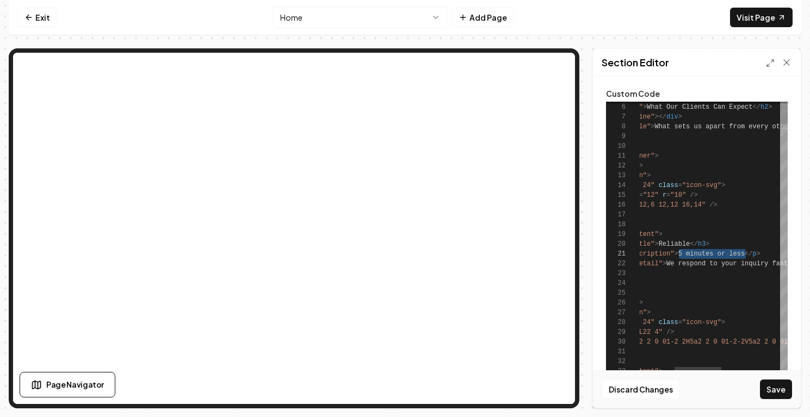
drag, startPoint x: 744, startPoint y: 256, endPoint x: 680, endPoint y: 255, distance: 64.2
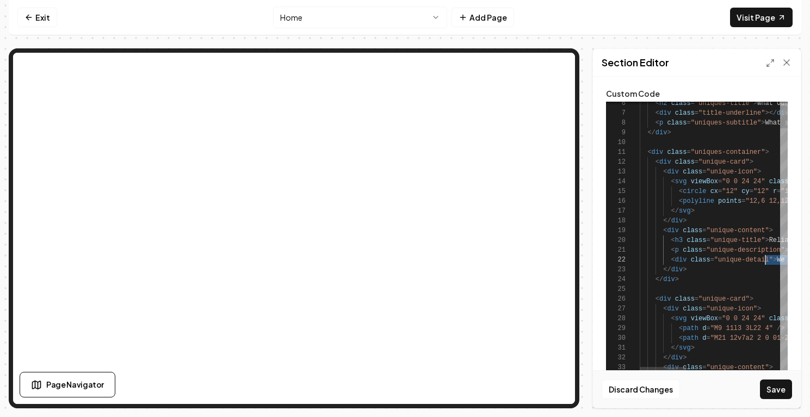
scroll to position [10, 138]
drag, startPoint x: 740, startPoint y: 260, endPoint x: 778, endPoint y: 260, distance: 37.5
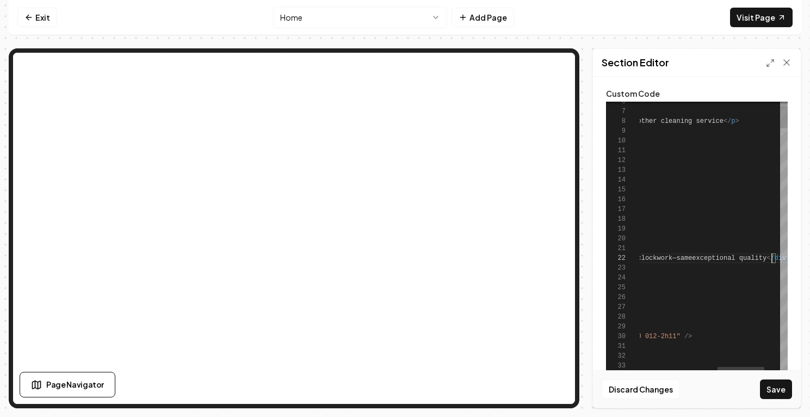
scroll to position [10, 377]
click at [779, 395] on button "Save" at bounding box center [776, 390] width 32 height 20
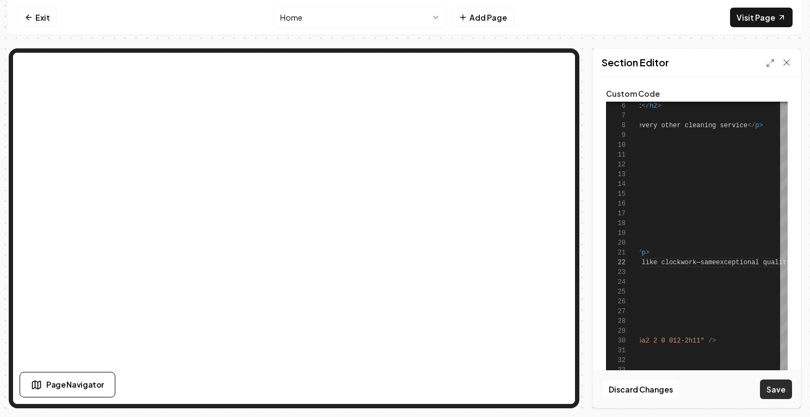
click at [768, 393] on button "Save" at bounding box center [776, 390] width 32 height 20
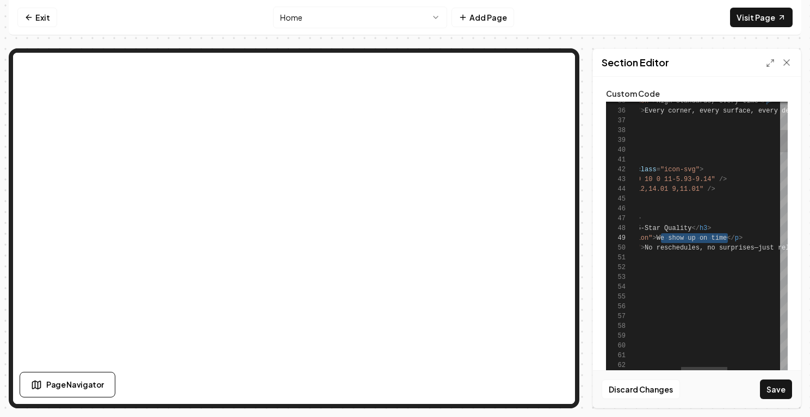
scroll to position [78, 150]
drag, startPoint x: 728, startPoint y: 237, endPoint x: 657, endPoint y: 240, distance: 70.2
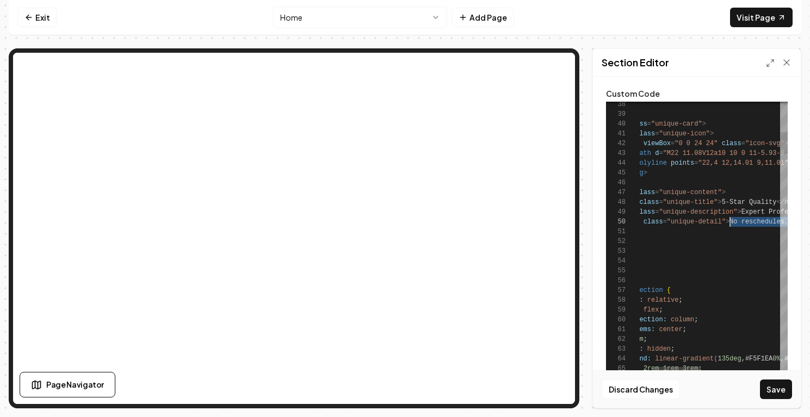
scroll to position [88, 138]
drag, startPoint x: 761, startPoint y: 221, endPoint x: 731, endPoint y: 225, distance: 30.7
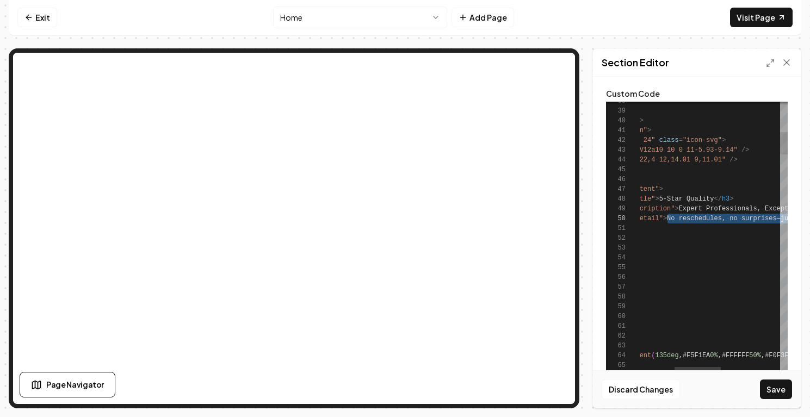
scroll to position [78, 601]
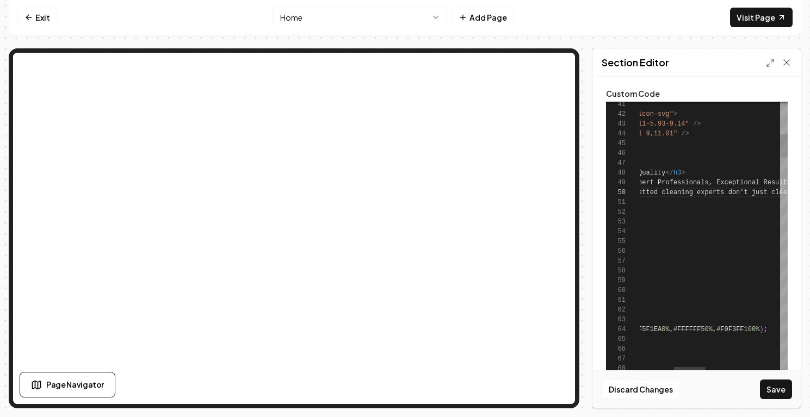
drag, startPoint x: 730, startPoint y: 184, endPoint x: 673, endPoint y: 182, distance: 57.1
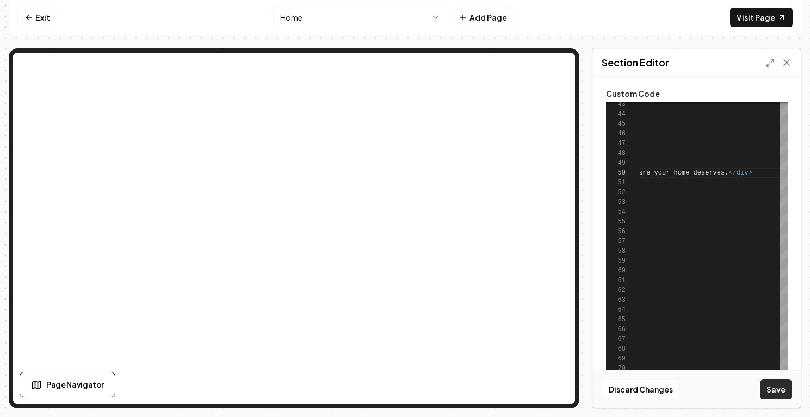
click at [783, 390] on button "Save" at bounding box center [776, 390] width 32 height 20
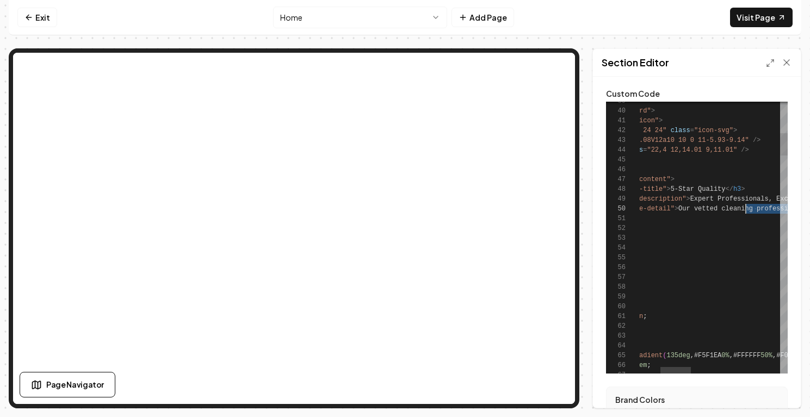
scroll to position [88, 200]
drag, startPoint x: 712, startPoint y: 207, endPoint x: 741, endPoint y: 209, distance: 29.0
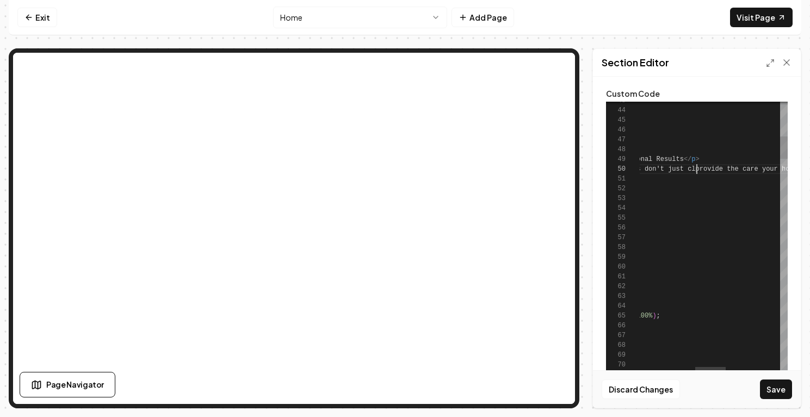
scroll to position [88, 318]
type textarea "**********"
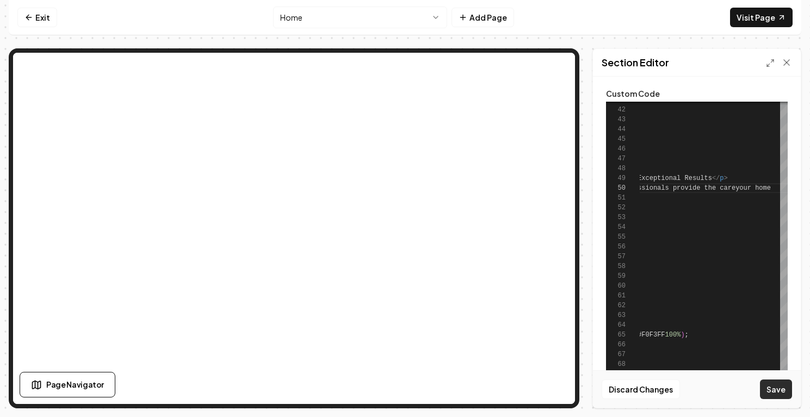
click at [781, 386] on button "Save" at bounding box center [776, 390] width 32 height 20
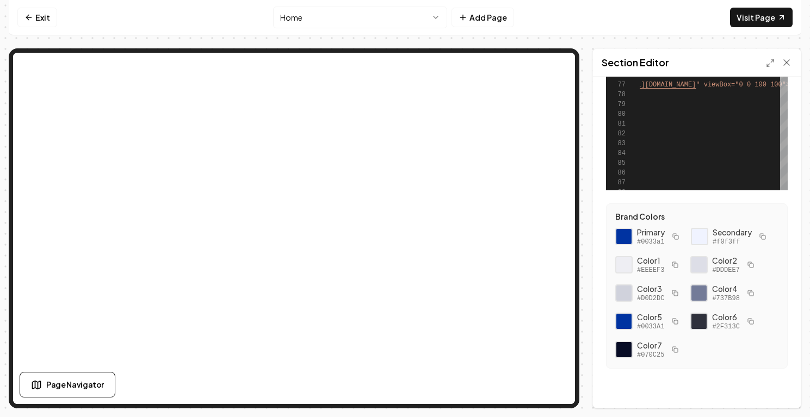
scroll to position [0, 0]
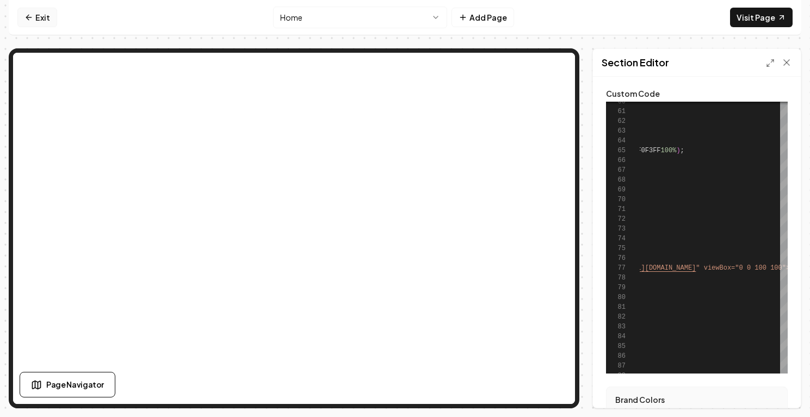
click at [27, 17] on icon at bounding box center [28, 17] width 9 height 9
